Goal: Find contact information: Find contact information

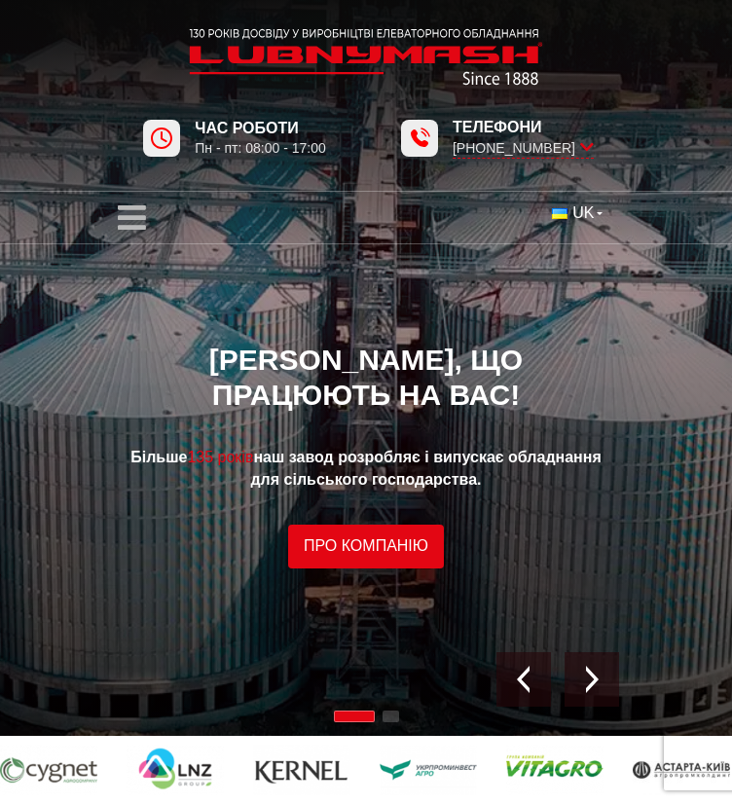
click at [136, 217] on icon "open menu" at bounding box center [132, 218] width 28 height 32
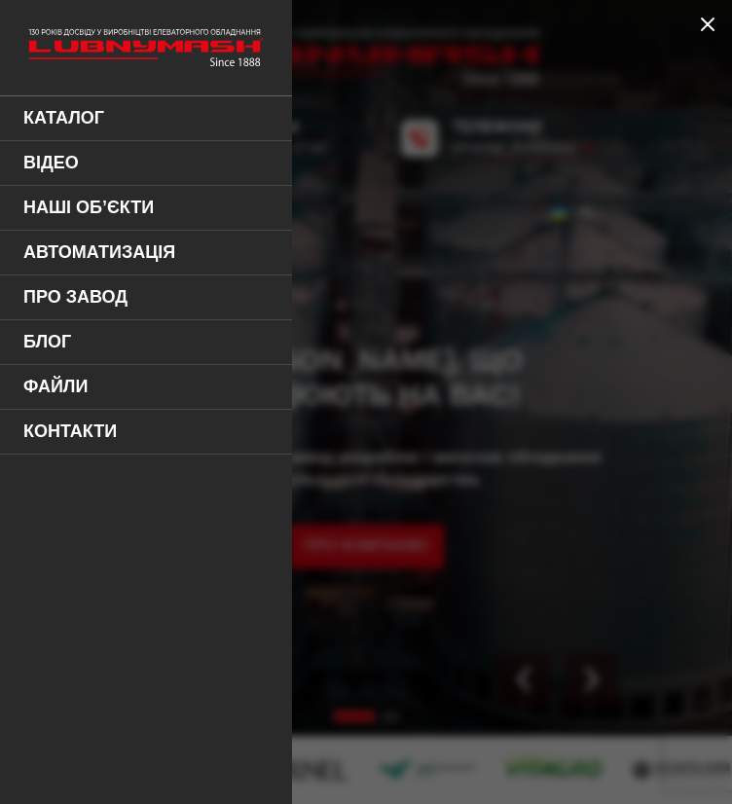
click at [84, 424] on link "Контакти" at bounding box center [146, 432] width 292 height 45
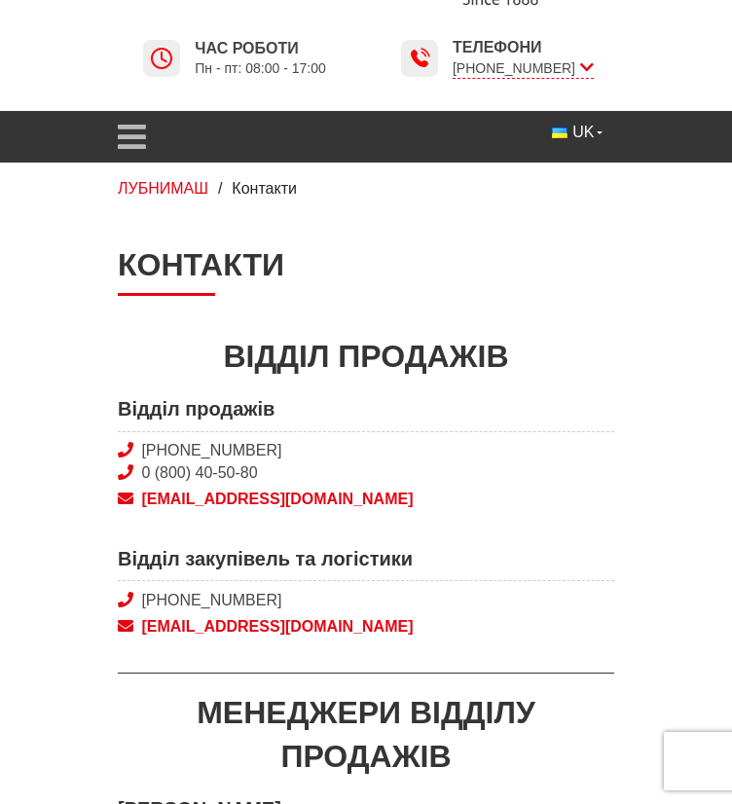
scroll to position [89, 0]
